Goal: Task Accomplishment & Management: Use online tool/utility

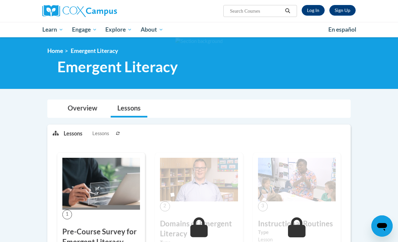
click at [310, 12] on link "Log In" at bounding box center [313, 10] width 23 height 11
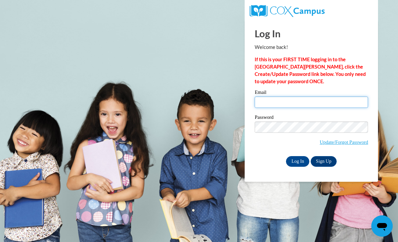
type input "somr13@icloud.com"
click at [298, 161] on input "Log In" at bounding box center [297, 161] width 23 height 11
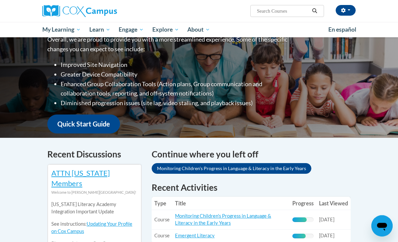
scroll to position [155, 0]
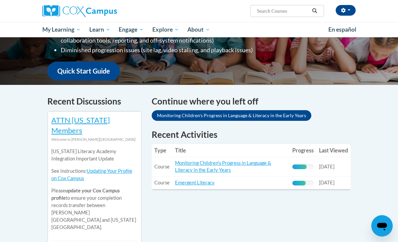
click at [210, 180] on link "Emergent Literacy" at bounding box center [195, 183] width 40 height 6
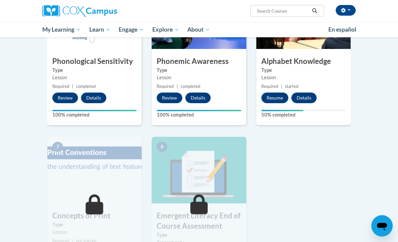
scroll to position [362, 0]
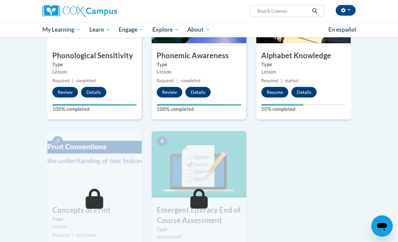
click at [278, 87] on button "Resume" at bounding box center [274, 92] width 27 height 11
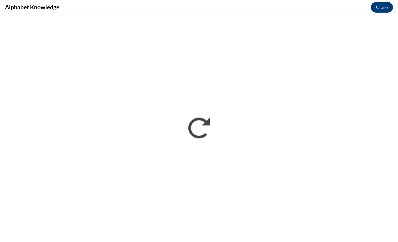
scroll to position [0, 0]
